Goal: Transaction & Acquisition: Download file/media

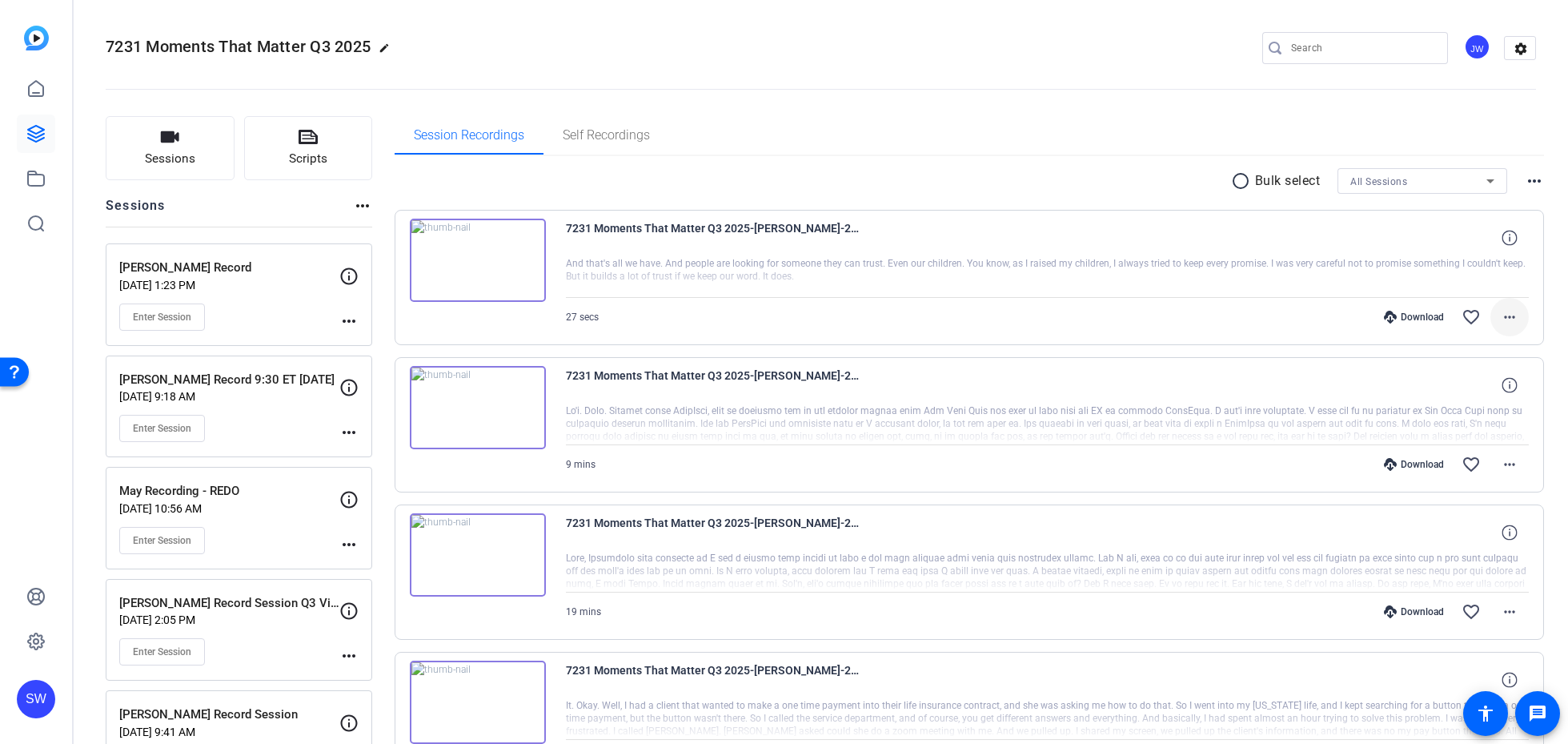
click at [1500, 314] on mat-icon "more_horiz" at bounding box center [1509, 316] width 19 height 19
click at [1487, 387] on span "Download MP4" at bounding box center [1468, 390] width 96 height 19
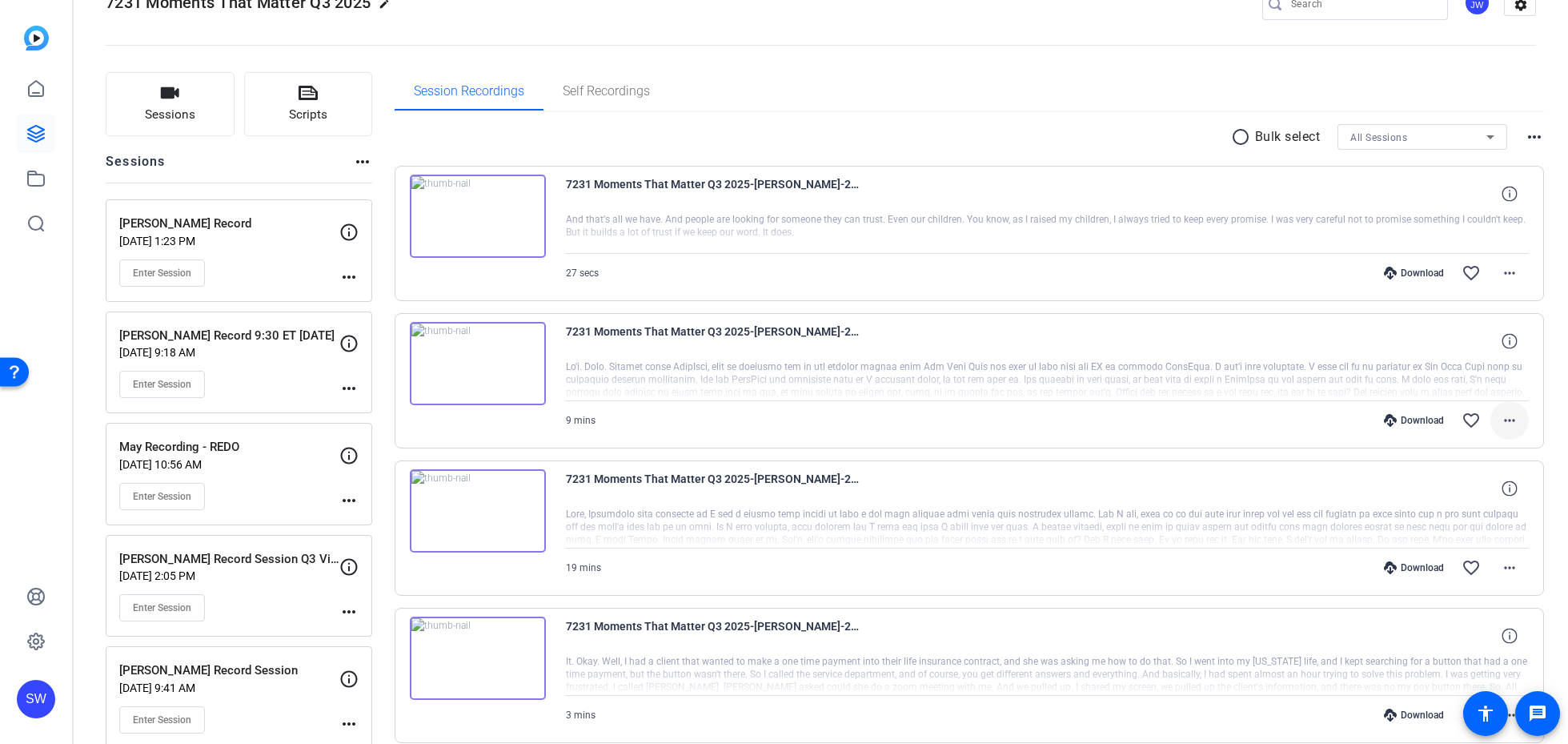
scroll to position [45, 0]
click at [1500, 415] on span at bounding box center [1509, 419] width 39 height 39
click at [1486, 491] on span "Download MP4" at bounding box center [1468, 493] width 96 height 19
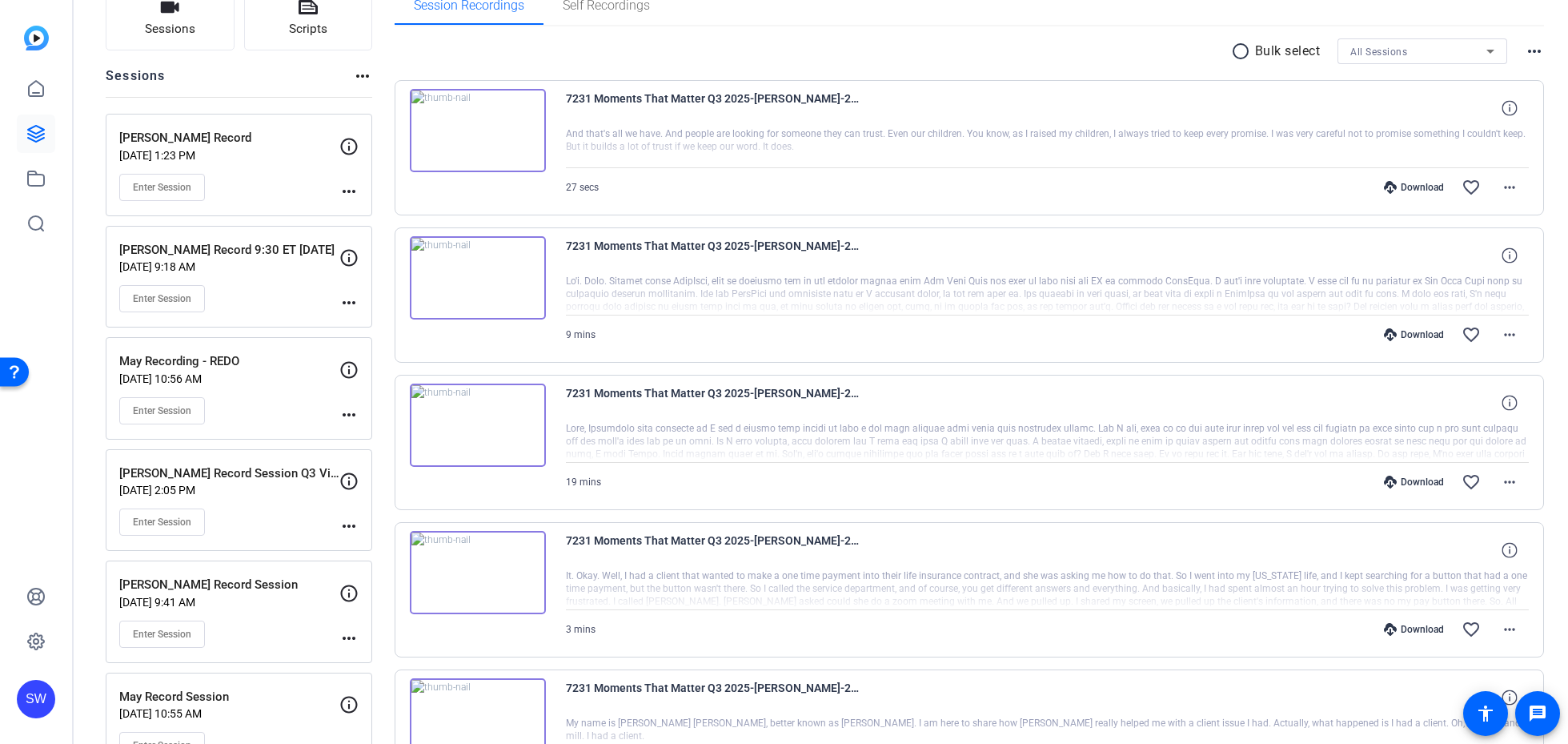
scroll to position [131, 0]
click at [1513, 476] on mat-icon "more_horiz" at bounding box center [1509, 480] width 19 height 19
click at [1490, 549] on span "Download MP4" at bounding box center [1468, 554] width 96 height 19
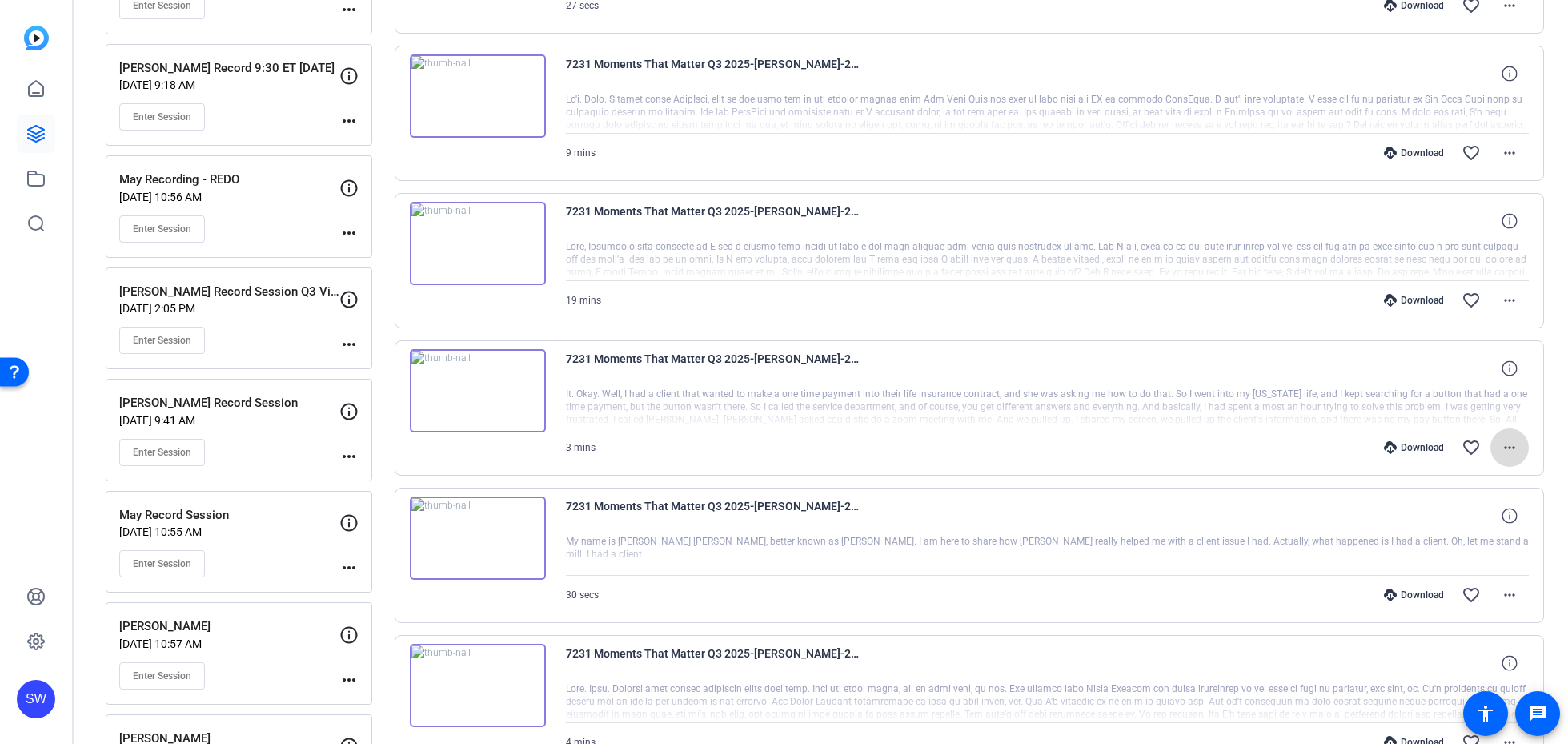
click at [1512, 459] on button "more_horiz" at bounding box center [1509, 448] width 39 height 39
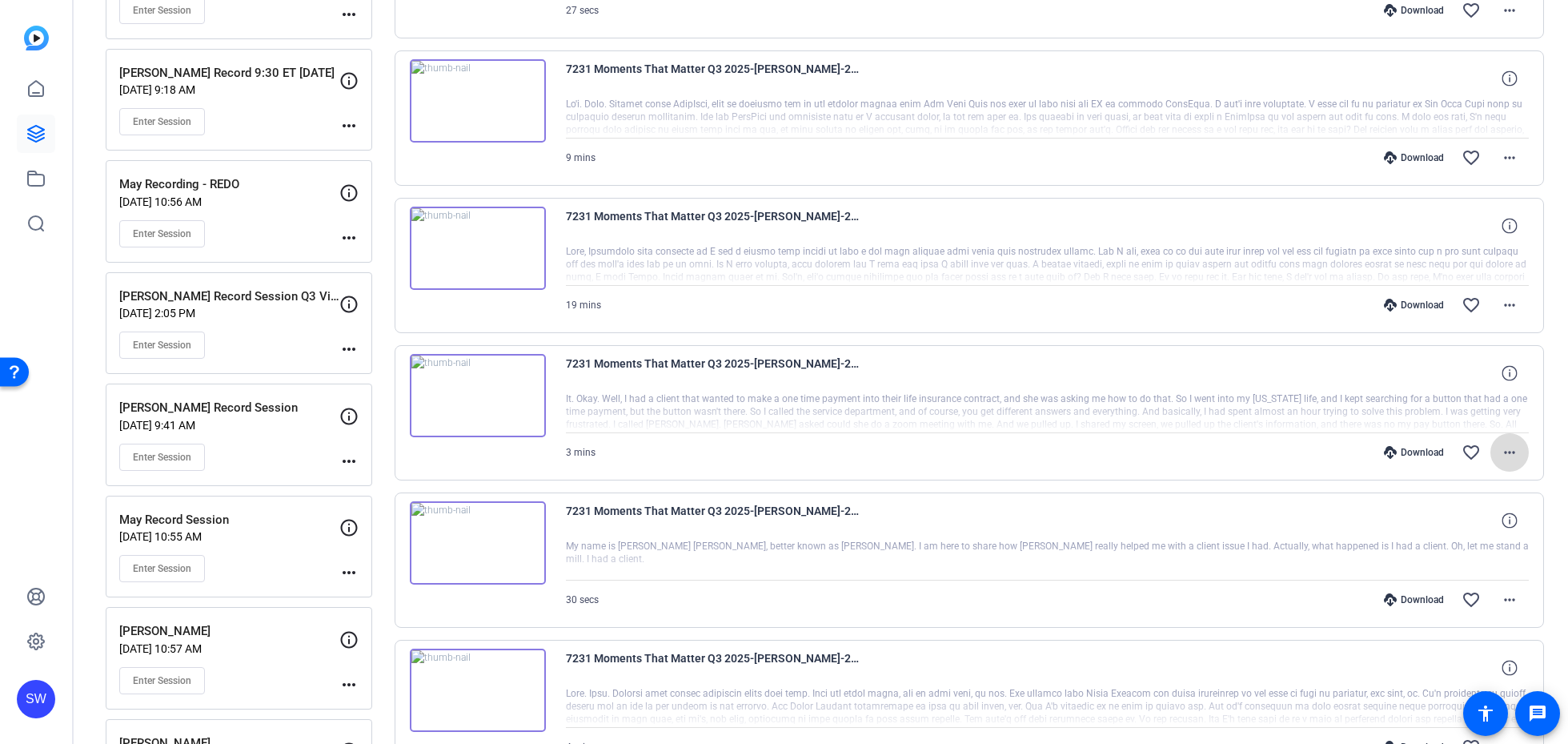
scroll to position [303, 0]
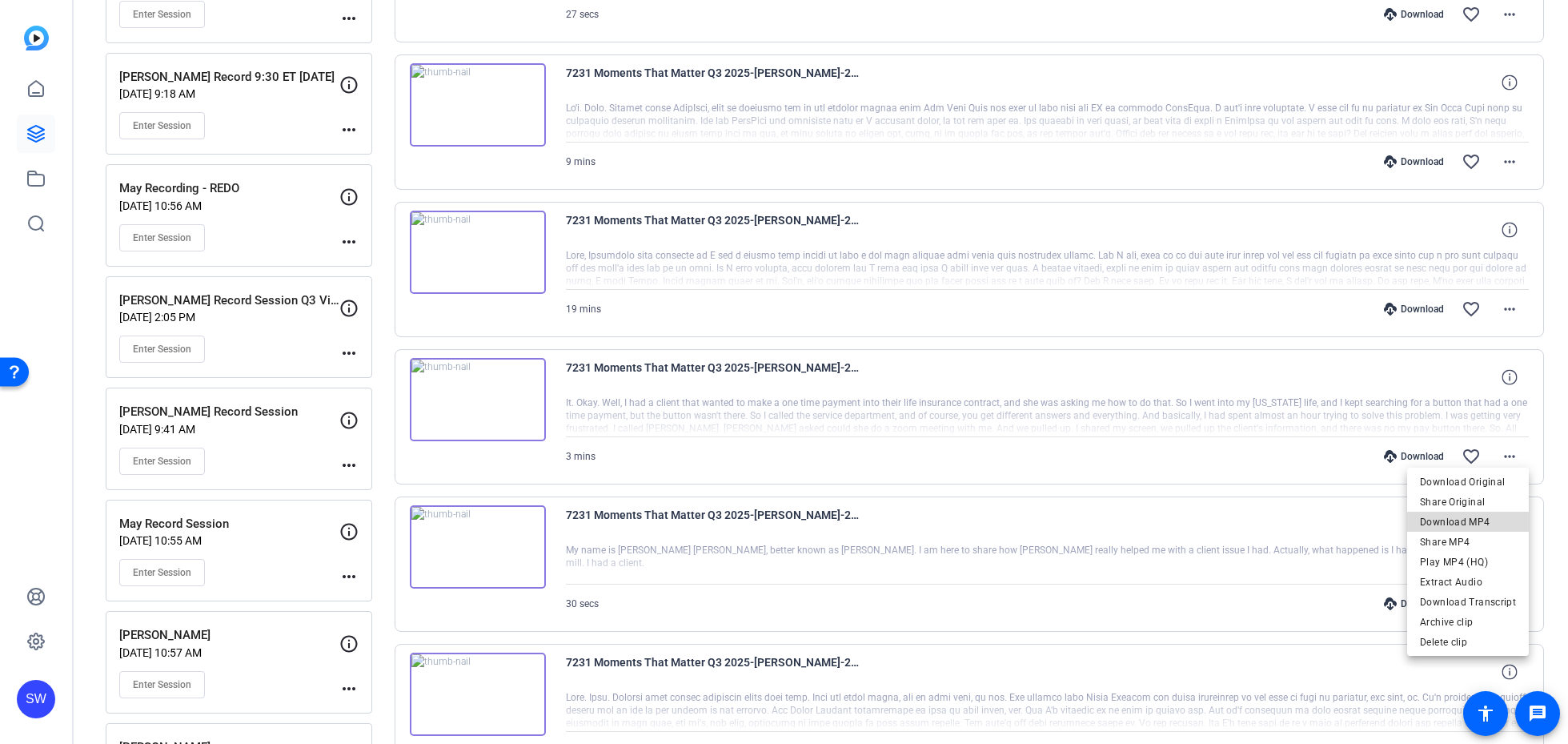
click at [1491, 513] on span "Download MP4" at bounding box center [1468, 522] width 96 height 19
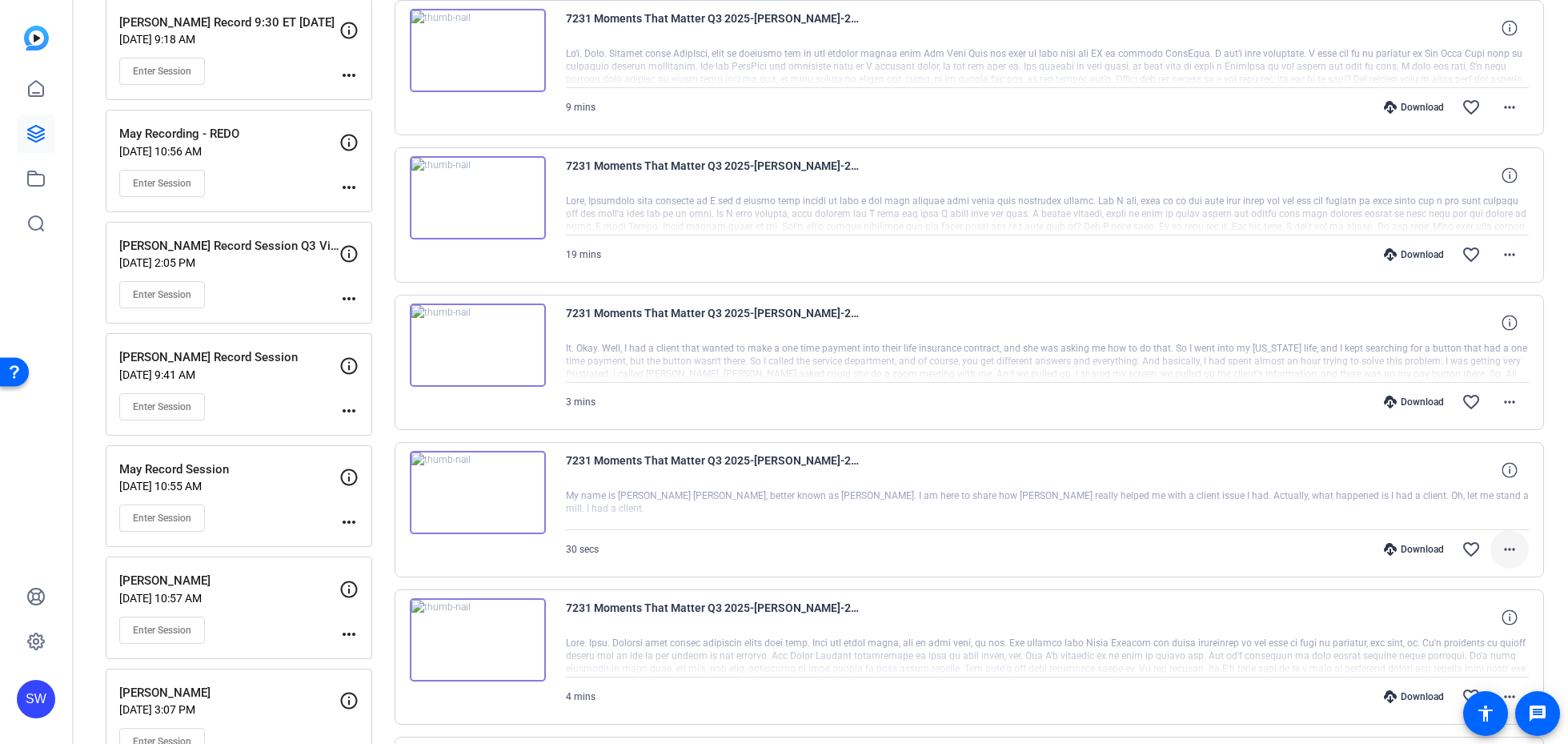
scroll to position [358, 0]
click at [1503, 552] on mat-icon "more_horiz" at bounding box center [1509, 547] width 19 height 19
click at [1473, 400] on span "Download MP4" at bounding box center [1468, 395] width 96 height 19
drag, startPoint x: 817, startPoint y: 458, endPoint x: 753, endPoint y: 459, distance: 64.0
click at [753, 459] on span "7231 Moments That Matter Q3 2025-[PERSON_NAME]-2025-08-28-12-46-14-167-0" at bounding box center [713, 468] width 296 height 39
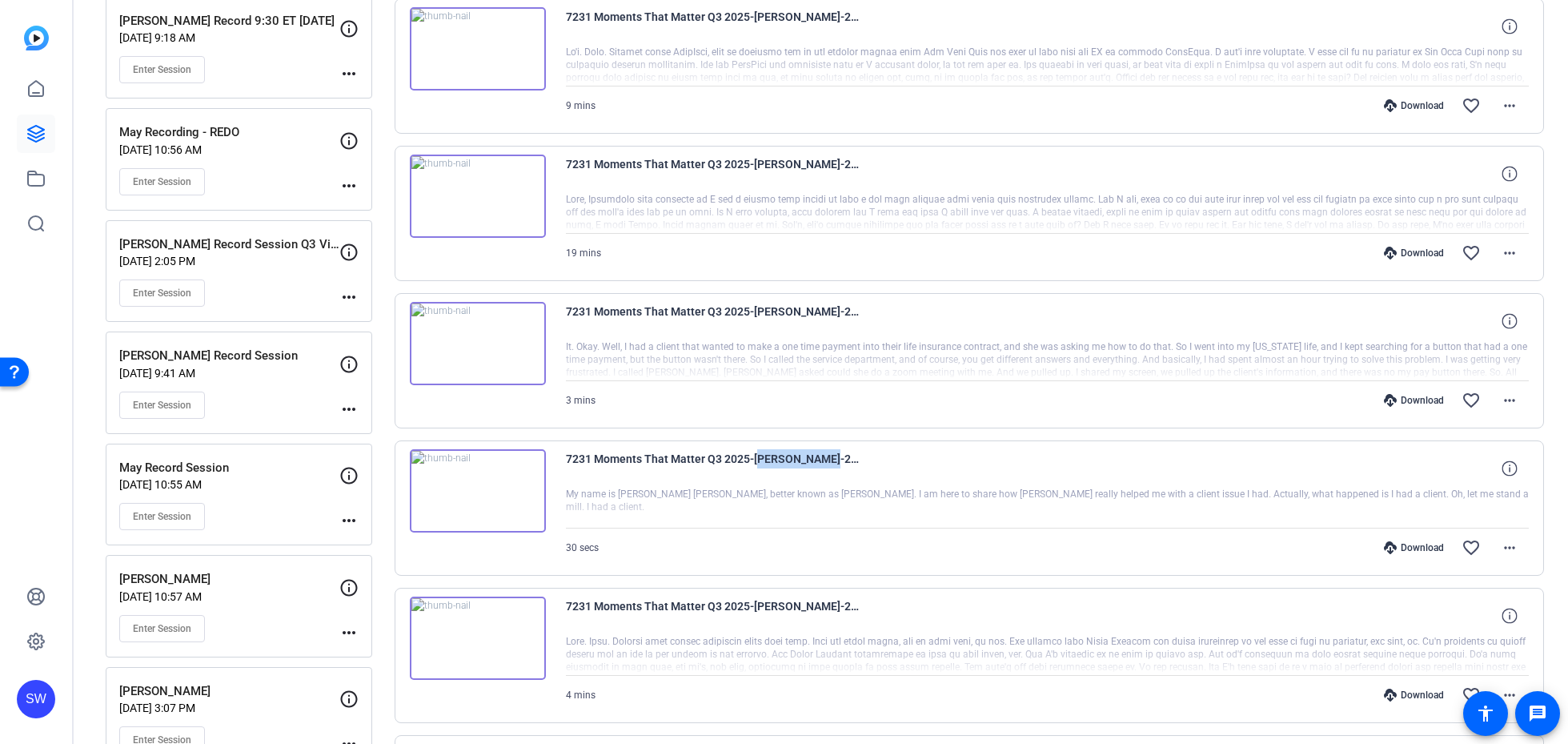
copy span "[PERSON_NAME]"
